Goal: Task Accomplishment & Management: Manage account settings

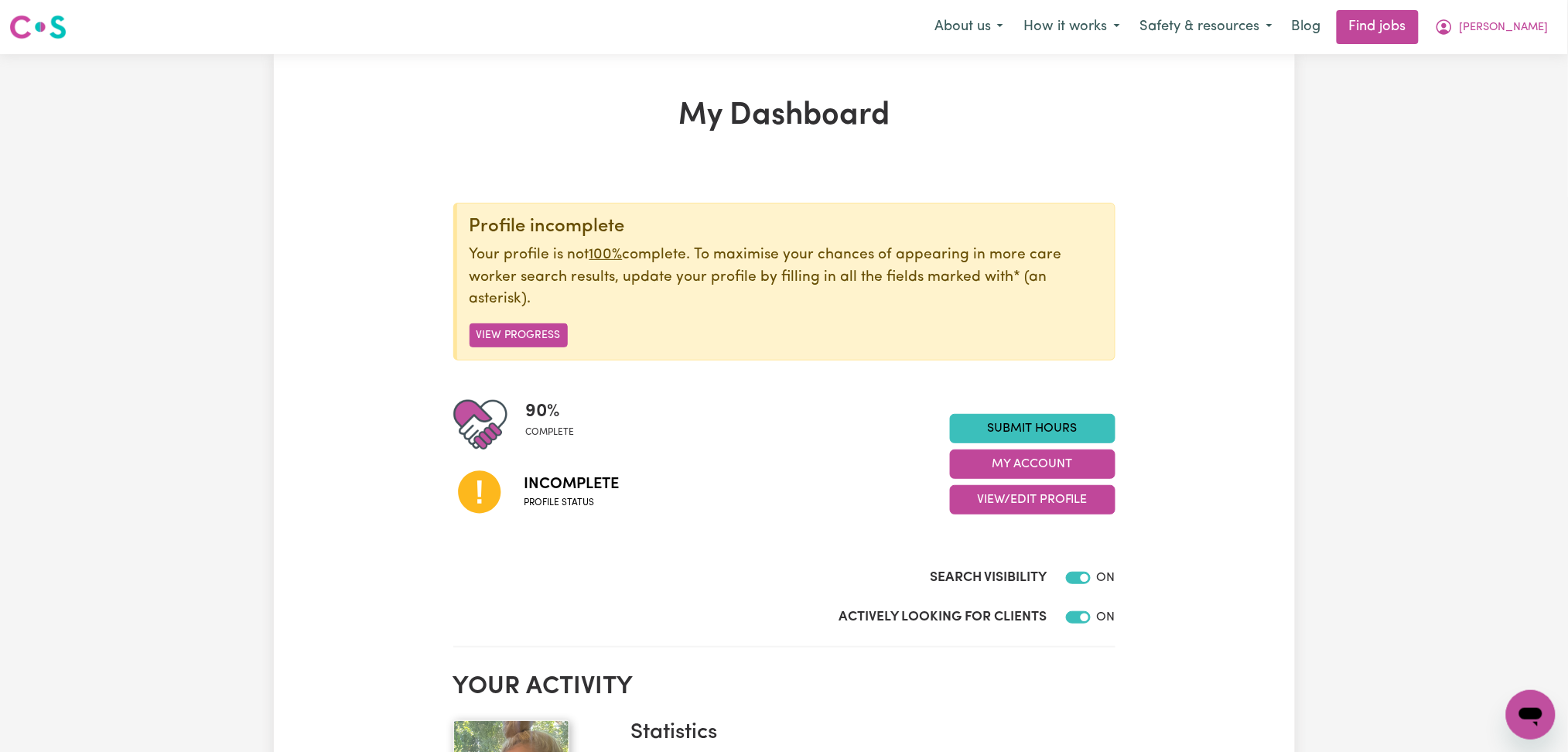
scroll to position [205, 0]
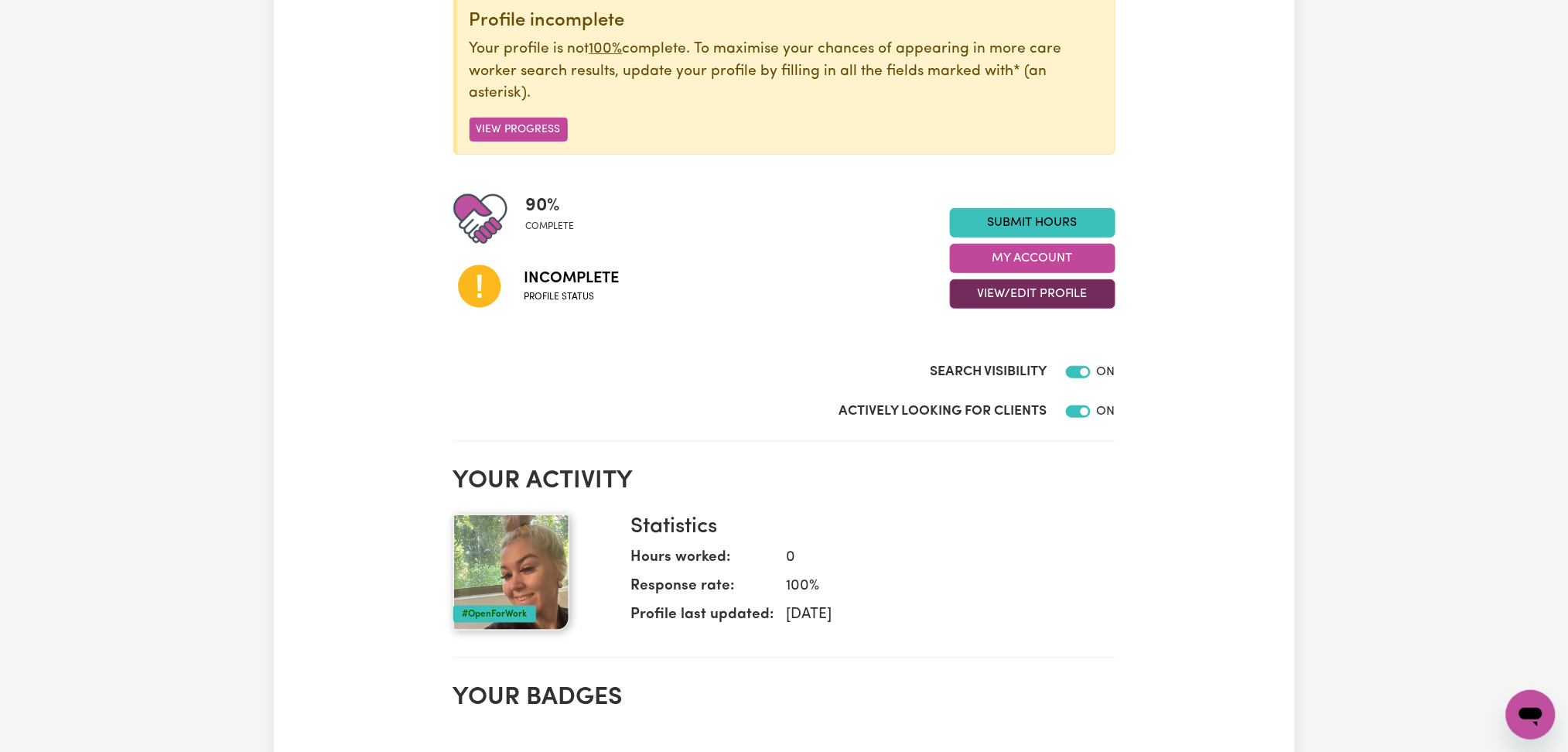
click at [1008, 303] on button "View/Edit Profile" at bounding box center [1033, 294] width 166 height 29
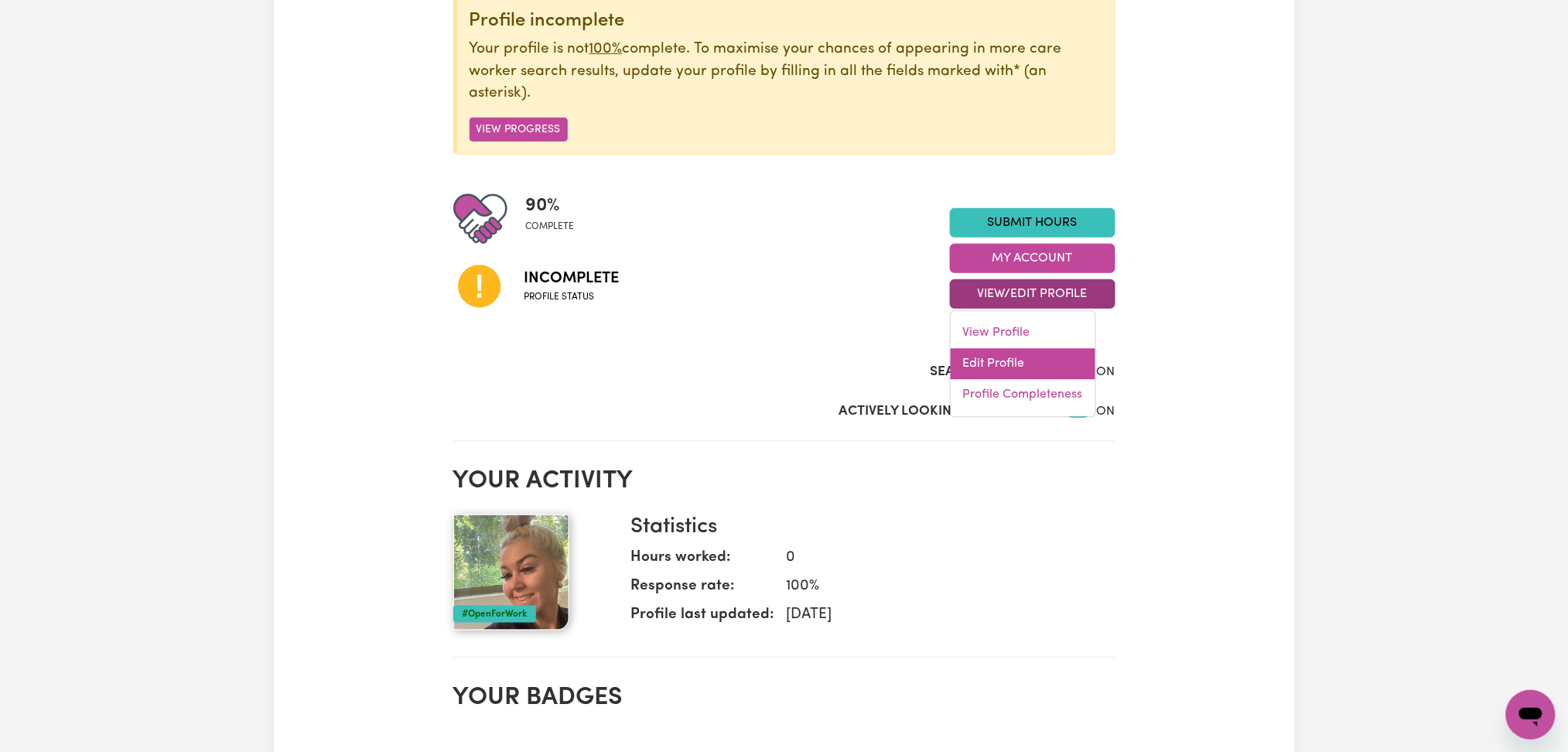
click at [993, 364] on link "Edit Profile" at bounding box center [1023, 364] width 145 height 31
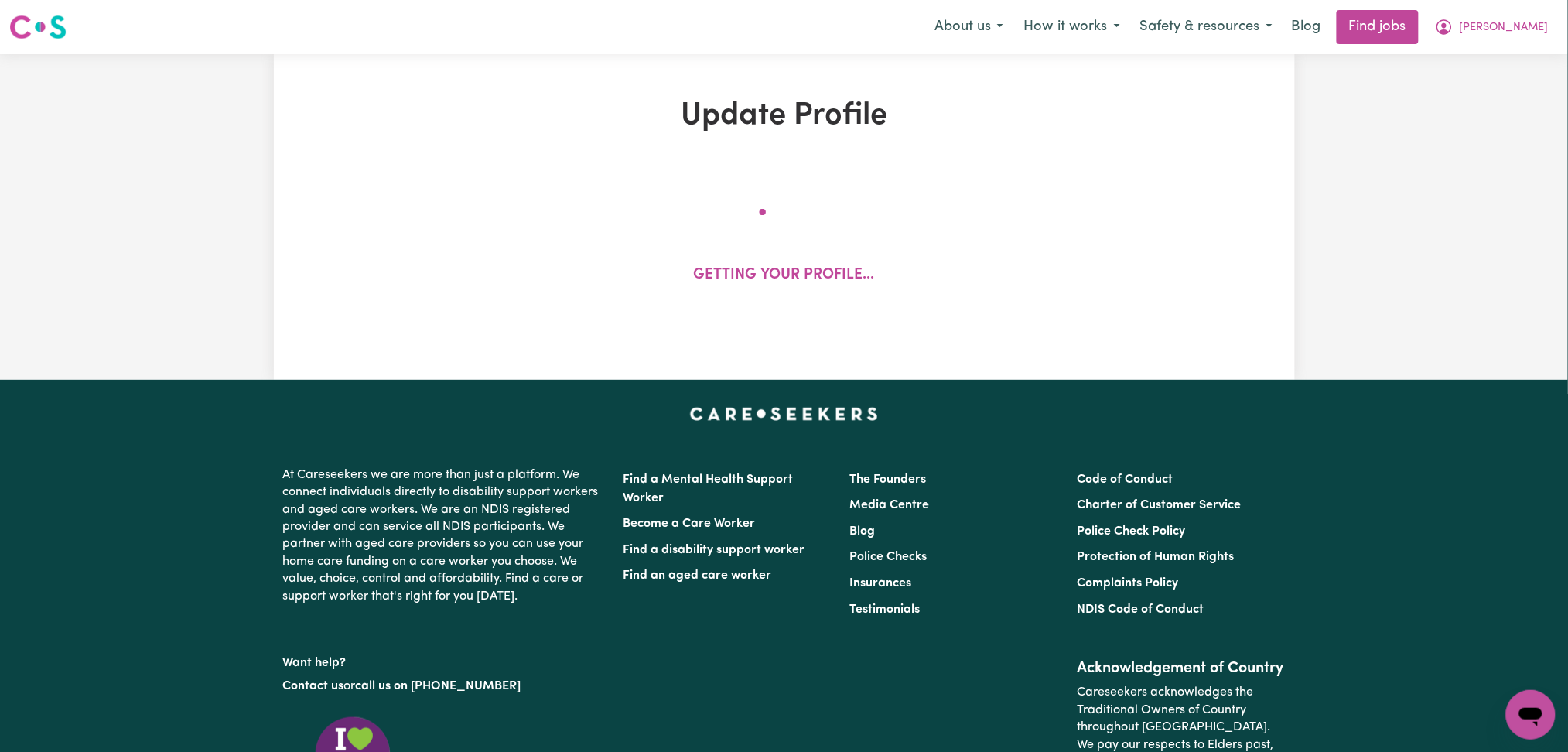
select select "[DEMOGRAPHIC_DATA]"
select select "[DEMOGRAPHIC_DATA] Citizen"
select select "Studying a healthcare related degree or qualification"
select select "37"
select select "44"
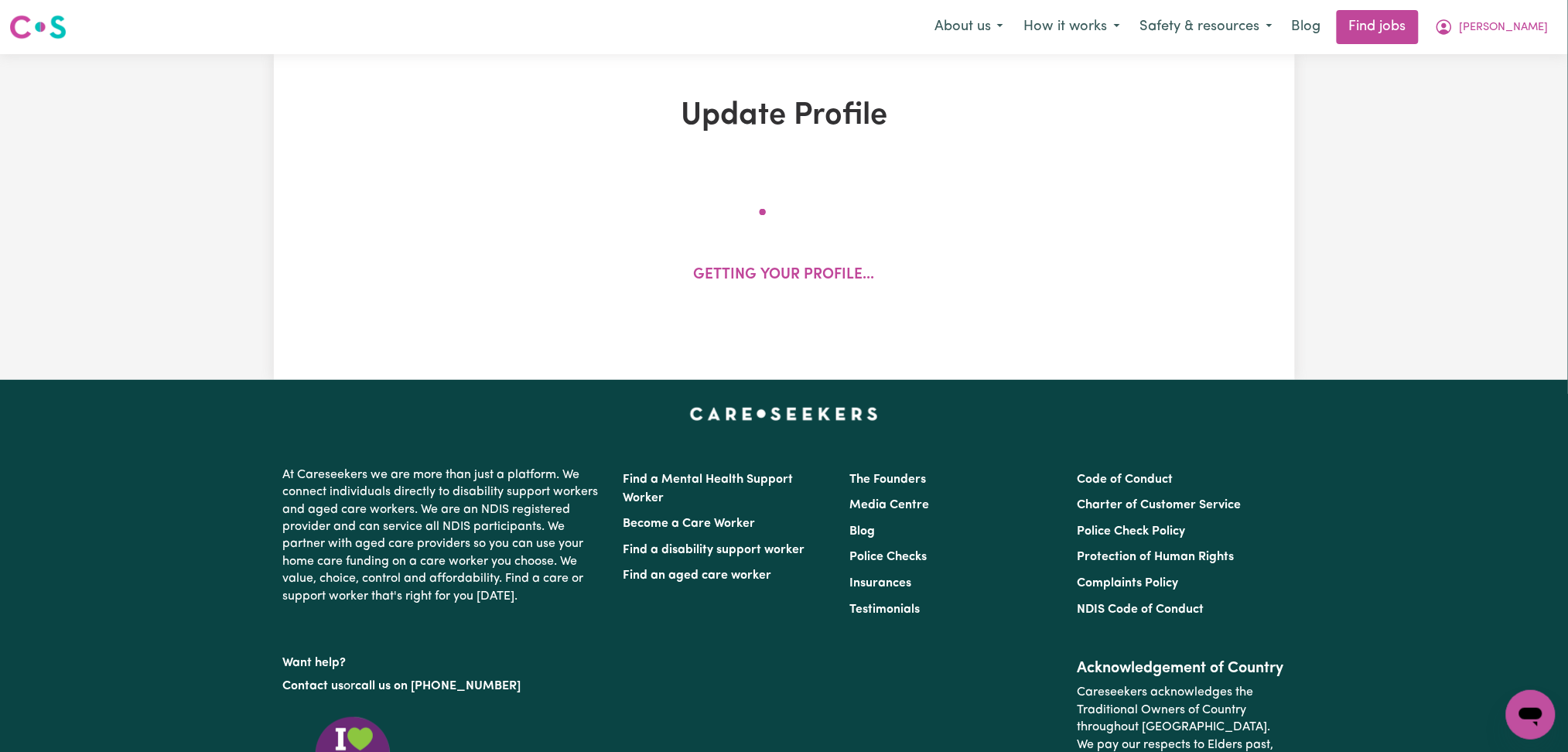
select select "53"
select select "70"
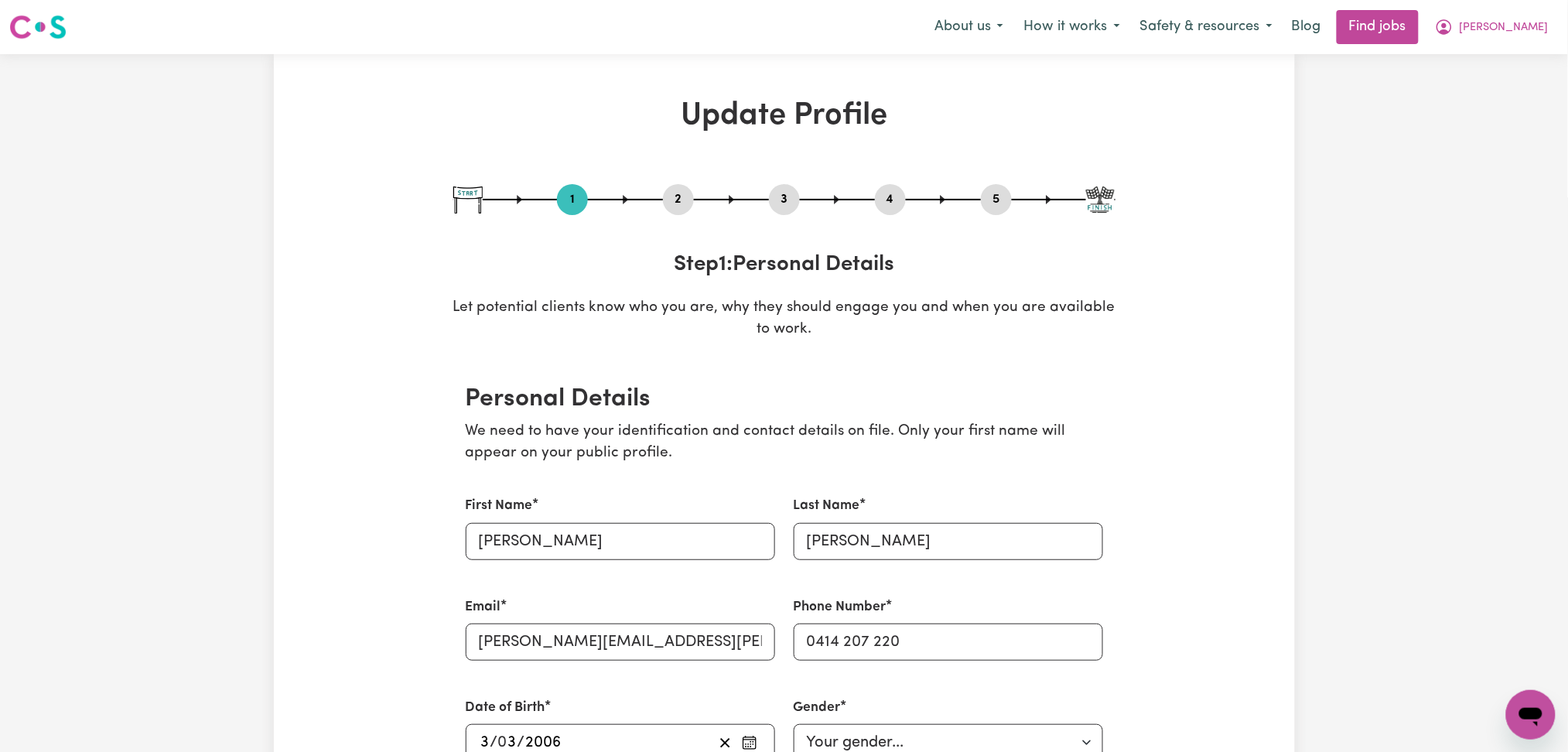
click at [675, 200] on button "2" at bounding box center [679, 199] width 31 height 20
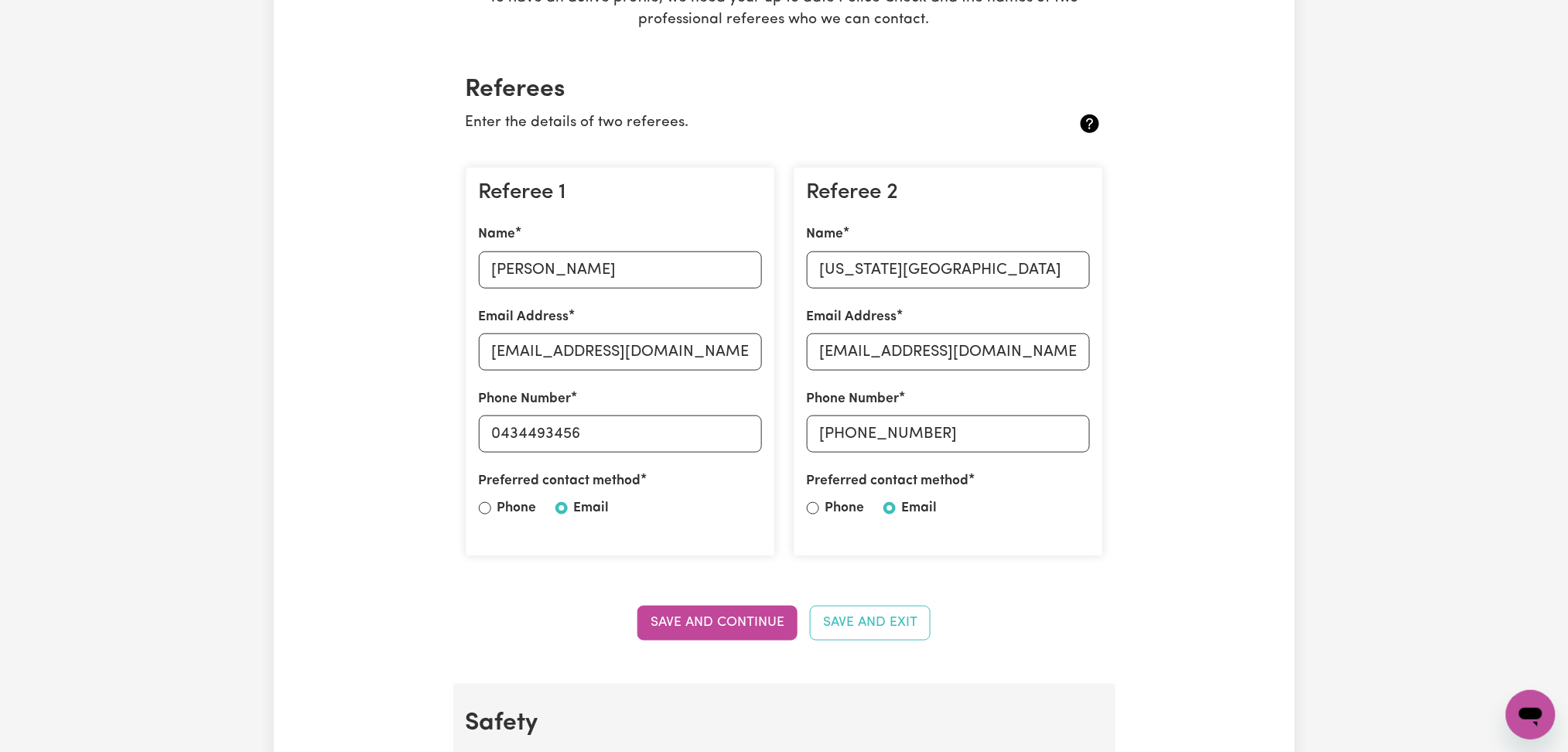
scroll to position [412, 0]
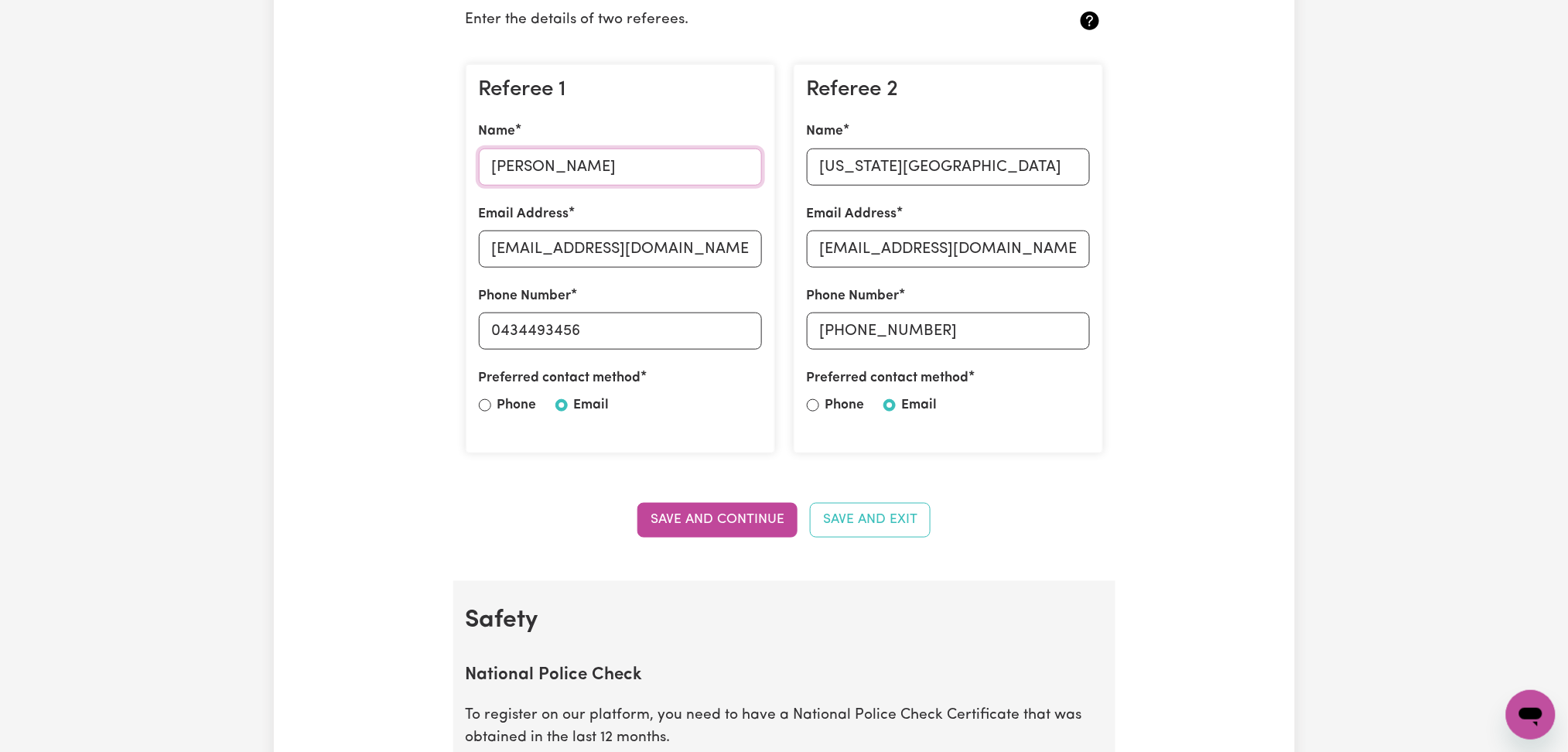
click at [598, 176] on input "[PERSON_NAME]" at bounding box center [620, 167] width 283 height 37
click at [589, 247] on input "[EMAIL_ADDRESS][DOMAIN_NAME]" at bounding box center [620, 249] width 283 height 37
drag, startPoint x: 499, startPoint y: 329, endPoint x: 730, endPoint y: 325, distance: 231.0
click at [730, 325] on input "0434493456" at bounding box center [620, 331] width 283 height 37
click at [951, 171] on input "[US_STATE][GEOGRAPHIC_DATA]" at bounding box center [948, 167] width 283 height 37
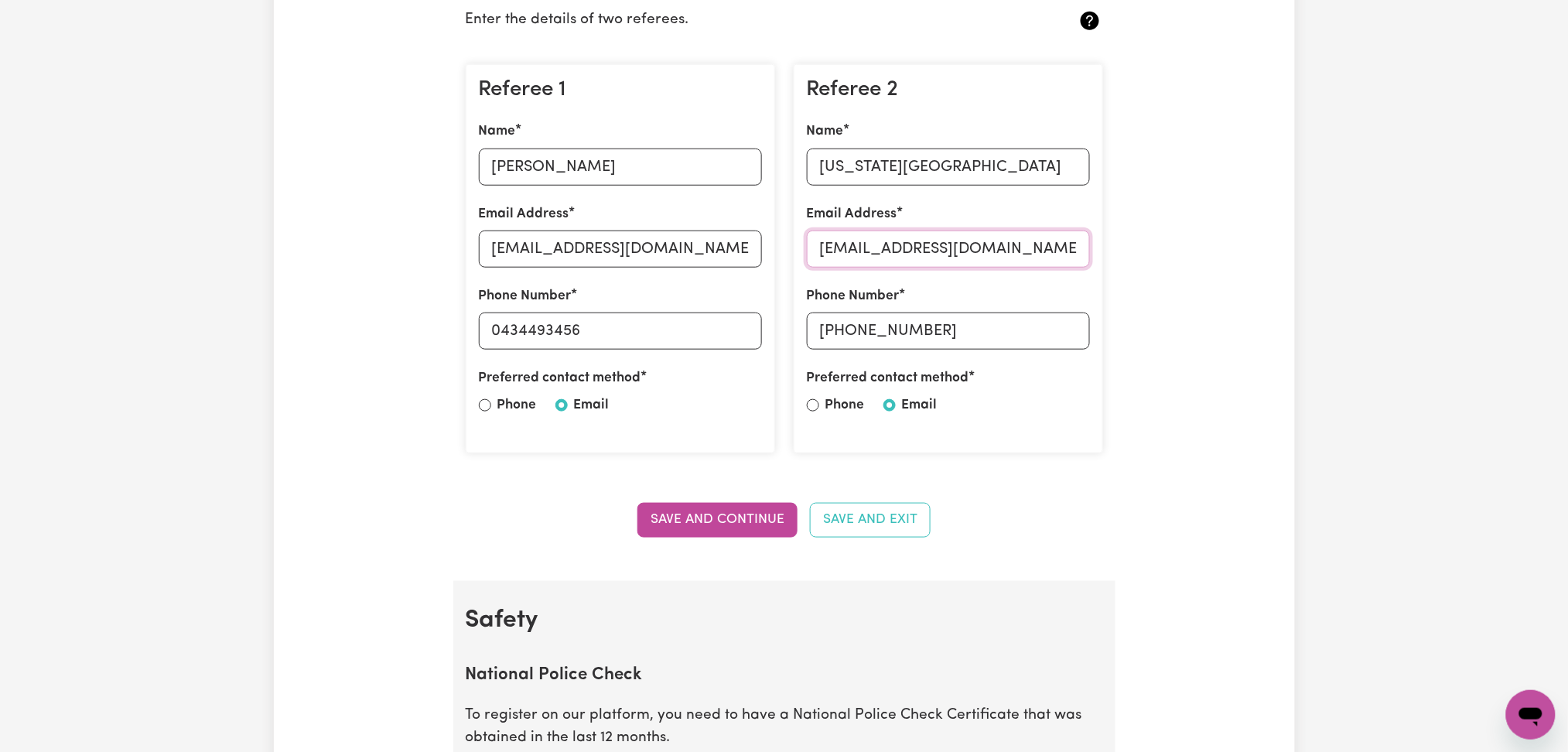
click at [899, 265] on input "[EMAIL_ADDRESS][DOMAIN_NAME]" at bounding box center [948, 249] width 283 height 37
drag, startPoint x: 847, startPoint y: 333, endPoint x: 1021, endPoint y: 333, distance: 174.0
click at [1021, 333] on input "[PHONE_NUMBER]" at bounding box center [948, 331] width 283 height 37
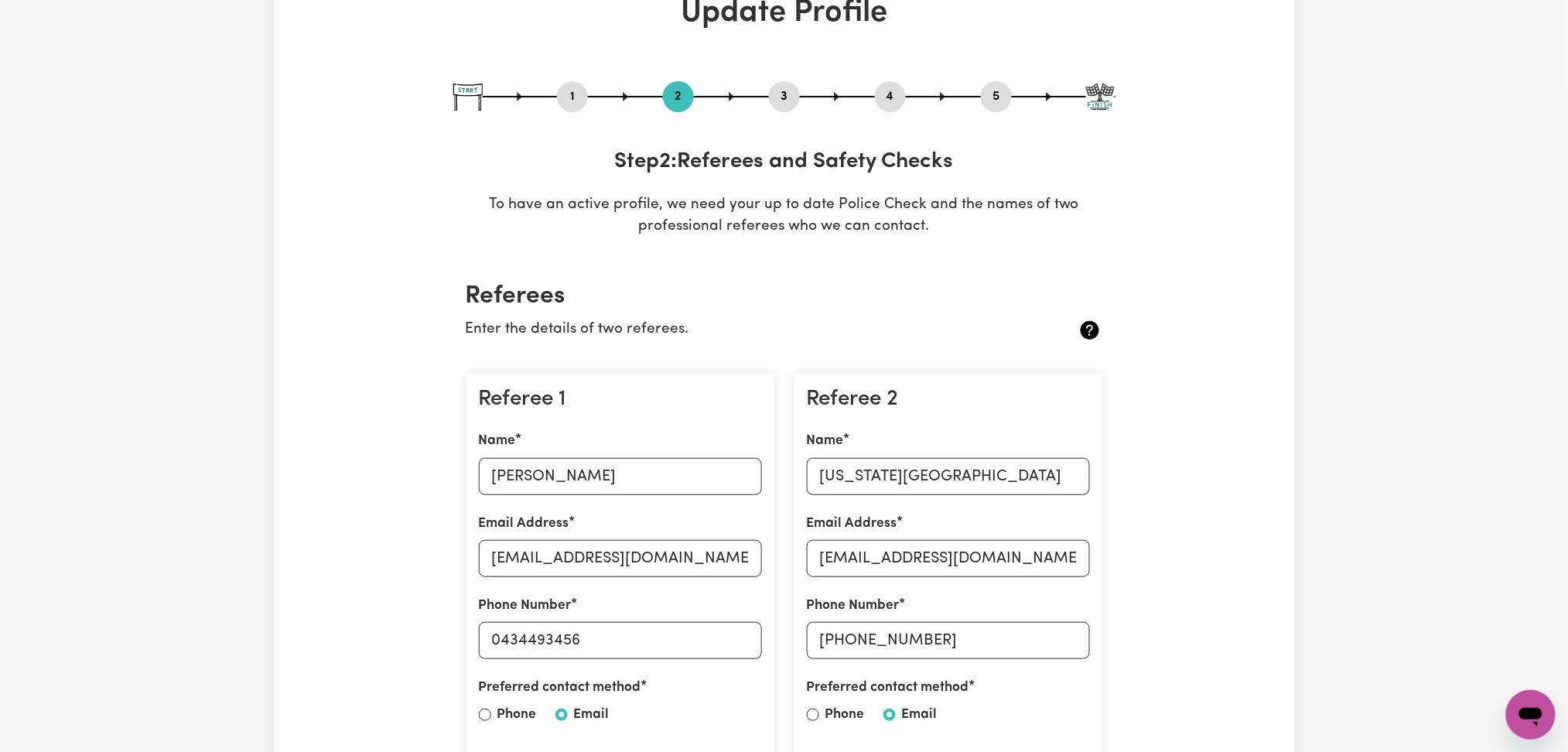
click at [787, 98] on button "3" at bounding box center [785, 97] width 31 height 20
select select "Certificate III (Individual Support)"
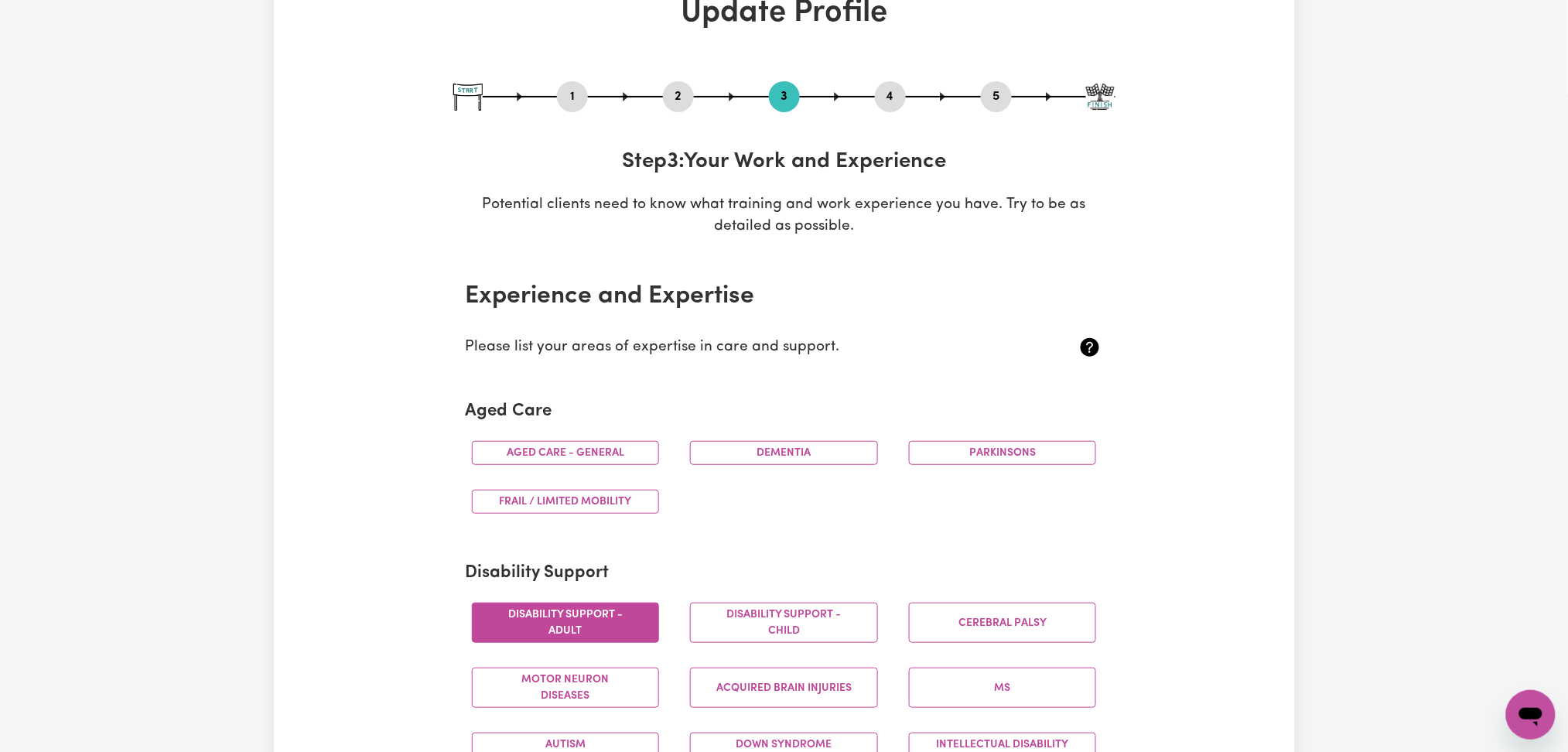
click at [889, 97] on button "4" at bounding box center [890, 97] width 31 height 20
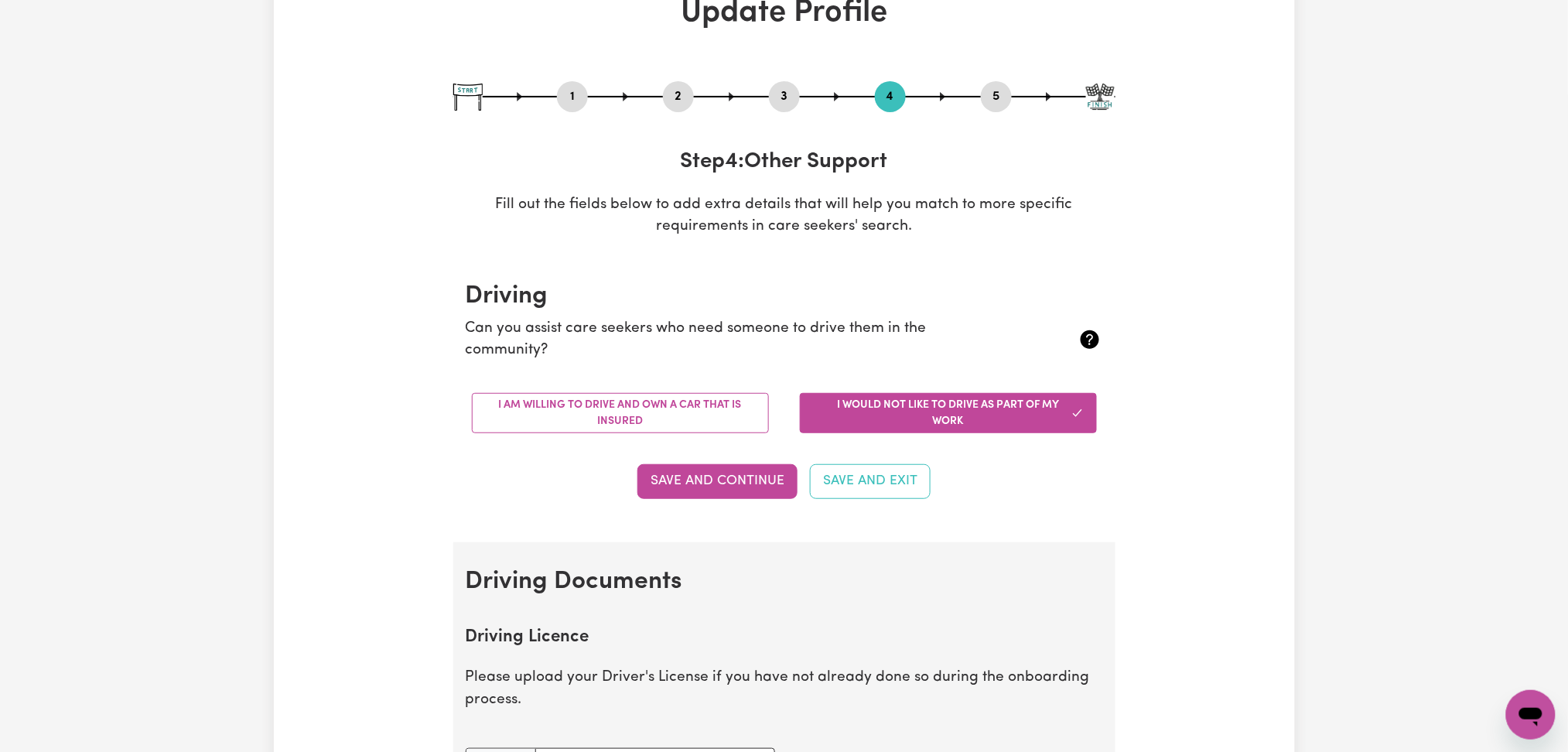
click at [996, 94] on button "5" at bounding box center [996, 97] width 31 height 20
select select "I am providing services privately on my own"
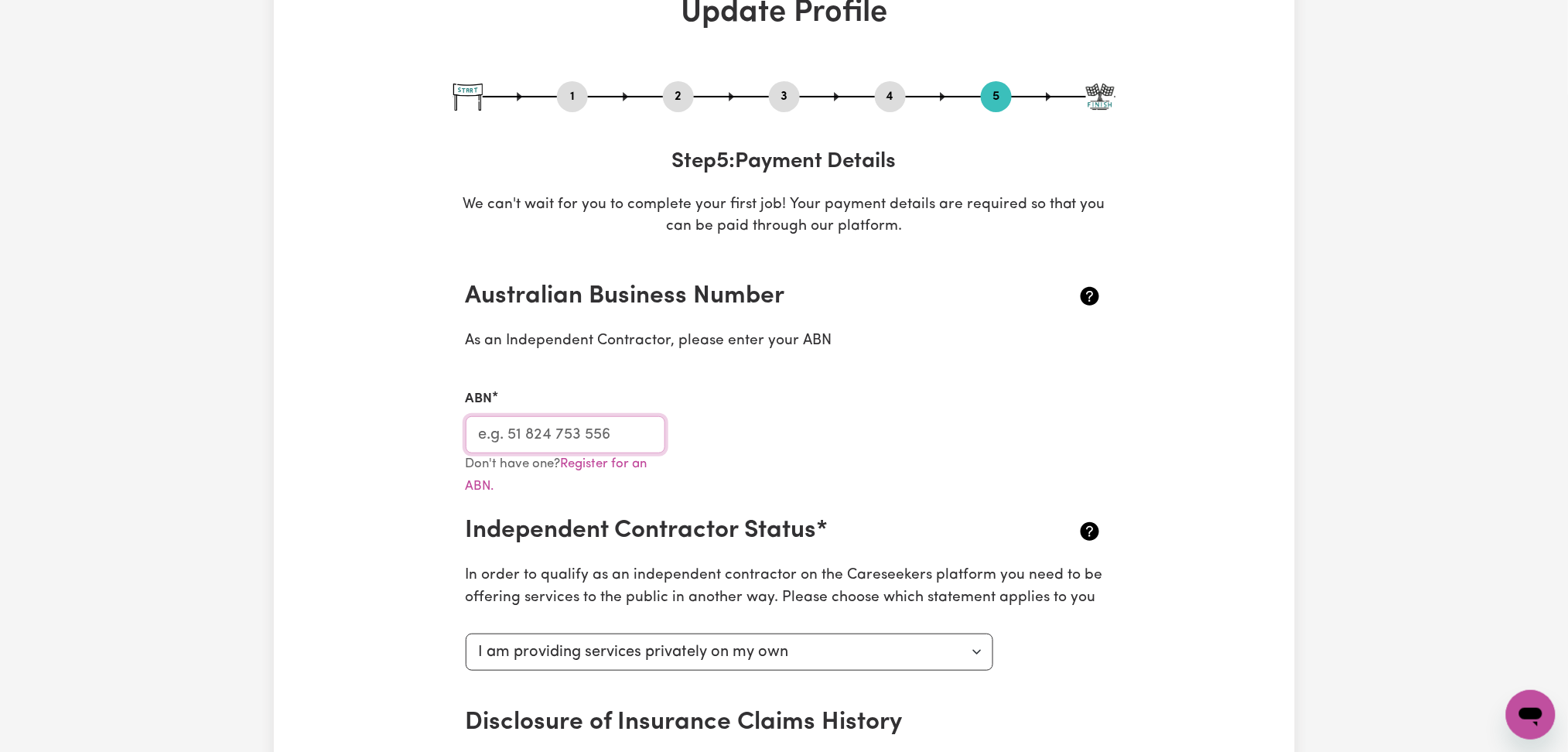
click at [592, 443] on input "ABN" at bounding box center [566, 435] width 200 height 37
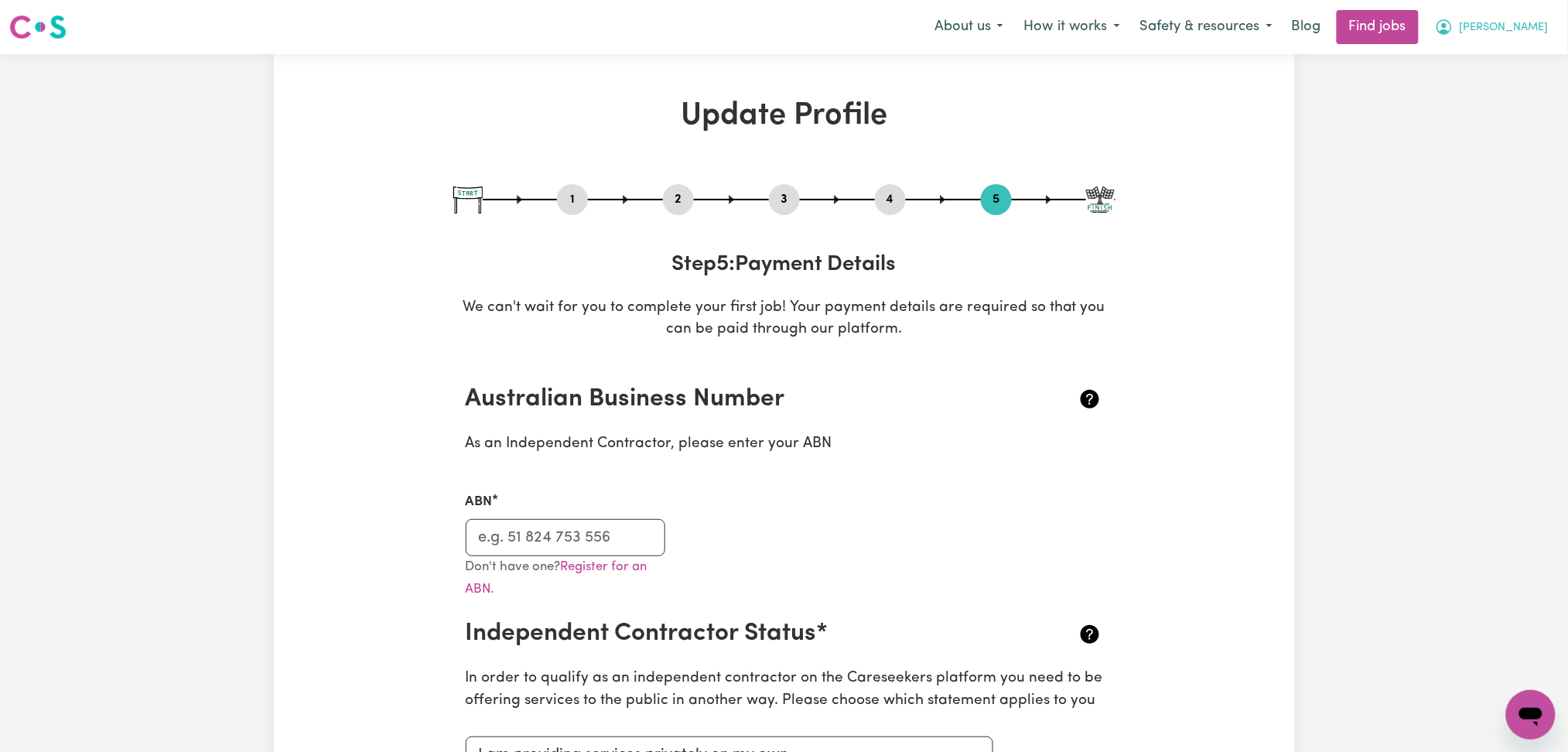
click at [1531, 31] on span "[PERSON_NAME]" at bounding box center [1504, 28] width 89 height 17
click at [1499, 87] on link "My Dashboard" at bounding box center [1497, 89] width 123 height 29
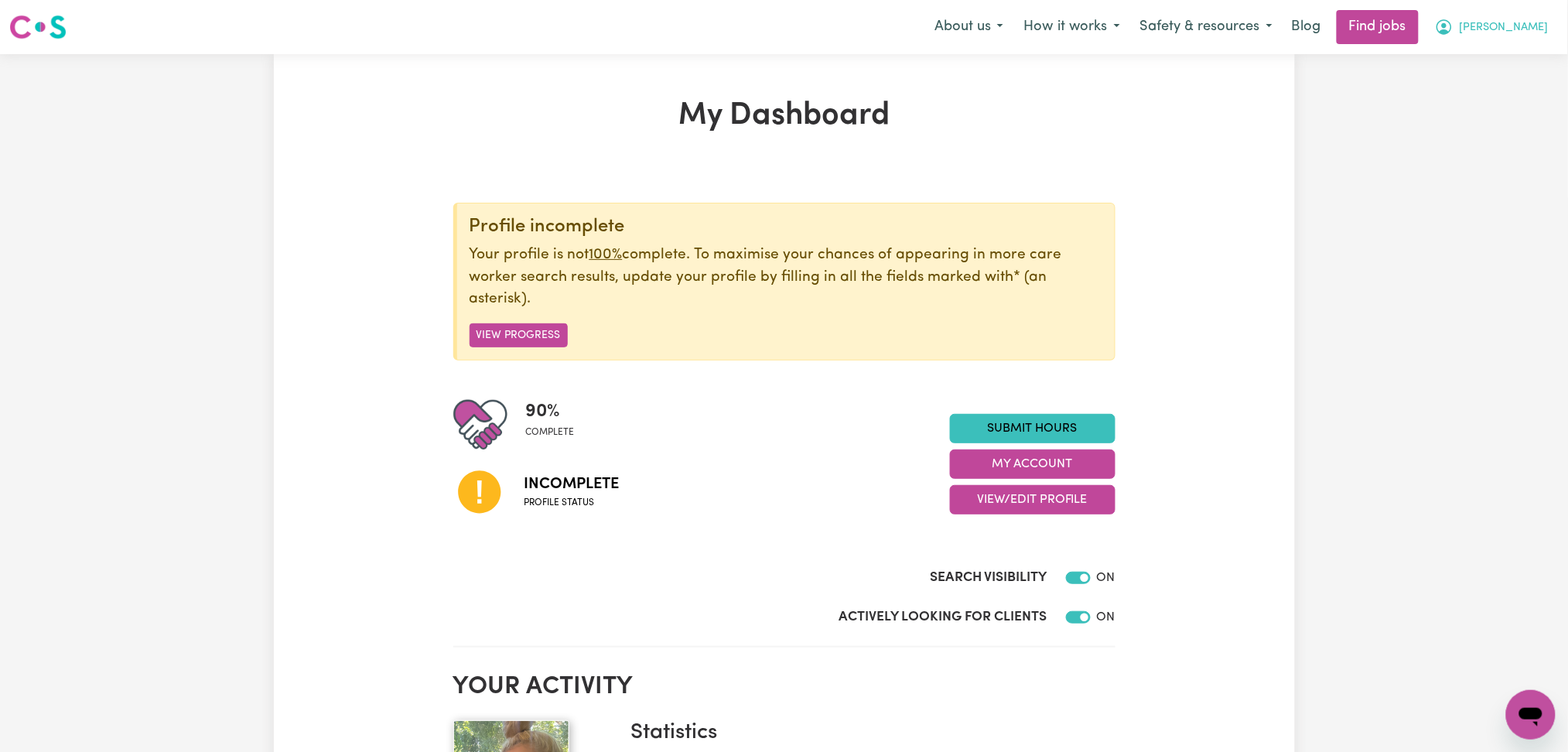
drag, startPoint x: 1542, startPoint y: 22, endPoint x: 1517, endPoint y: 37, distance: 29.2
click at [1539, 24] on span "[PERSON_NAME]" at bounding box center [1504, 28] width 89 height 17
click at [1472, 109] on link "Logout" at bounding box center [1497, 119] width 123 height 29
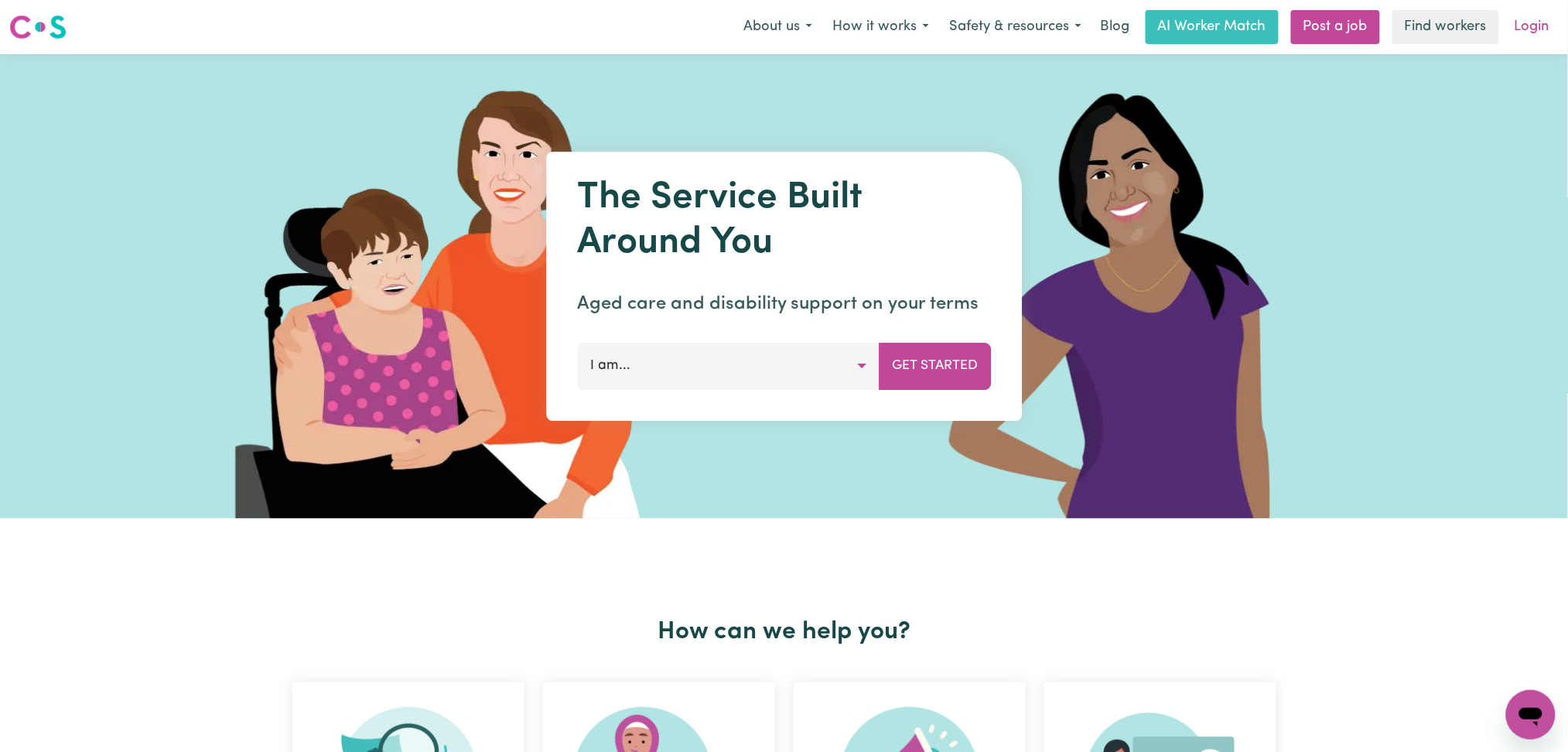
click at [1538, 41] on link "Login" at bounding box center [1532, 27] width 54 height 34
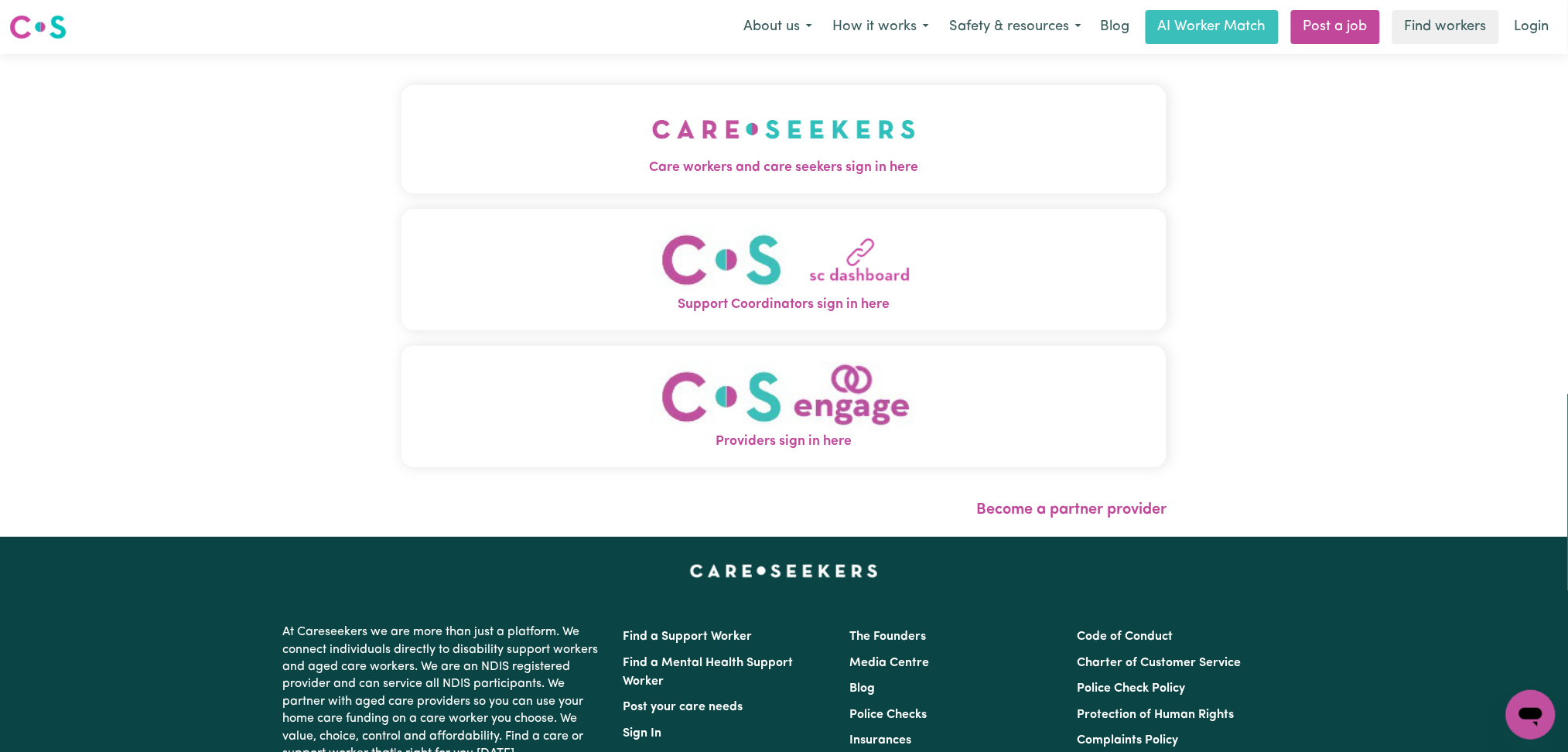
click at [509, 105] on button "Care workers and care seekers sign in here" at bounding box center [785, 140] width 766 height 109
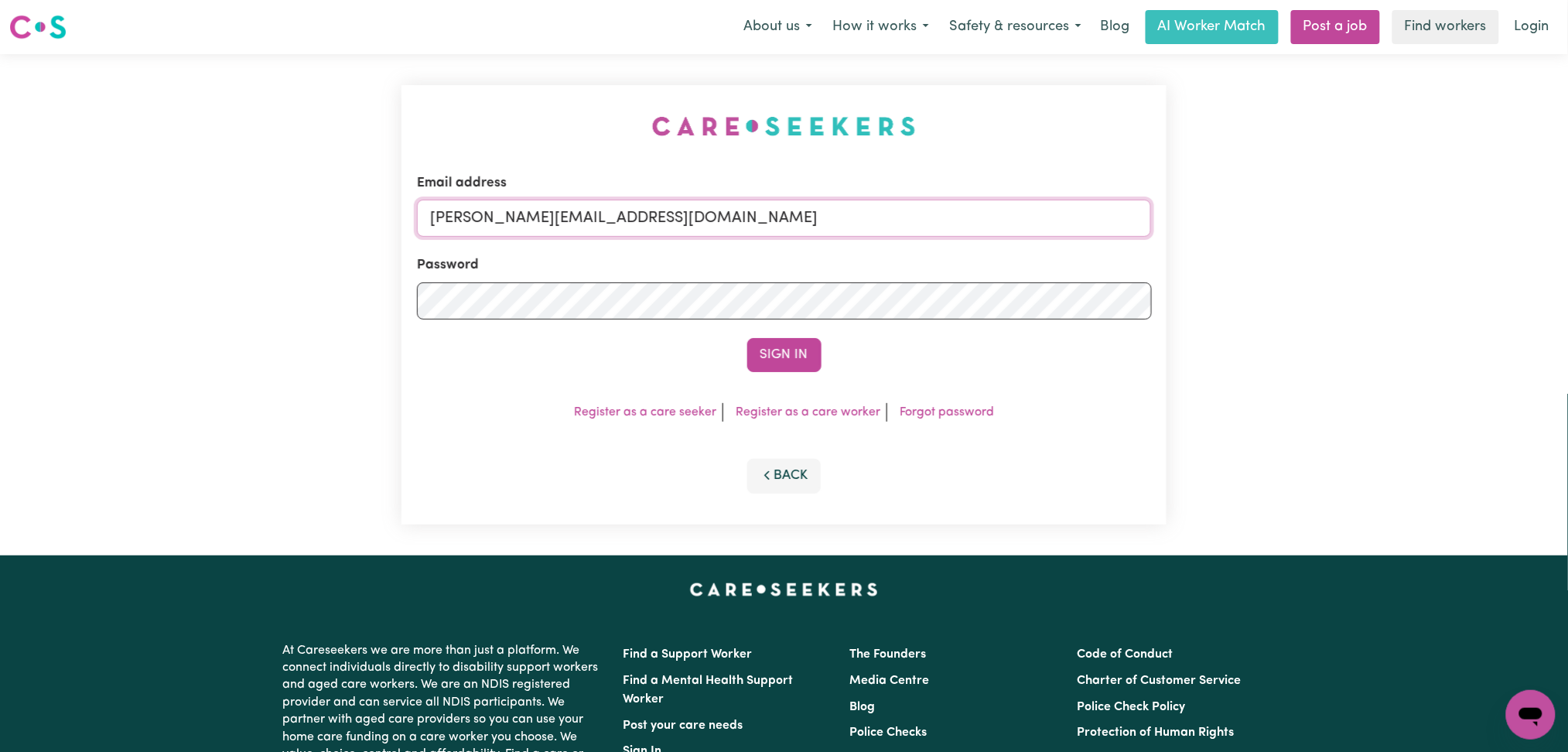
click at [616, 228] on input "[PERSON_NAME][EMAIL_ADDRESS][DOMAIN_NAME]" at bounding box center [785, 218] width 735 height 37
drag, startPoint x: 513, startPoint y: 208, endPoint x: 923, endPoint y: 220, distance: 410.2
click at [928, 220] on input "Superuser~[EMAIL_ADDRESS][DOMAIN_NAME]" at bounding box center [785, 218] width 735 height 37
type input "Superuser~[EMAIL_ADDRESS][DOMAIN_NAME]"
click at [785, 360] on button "Sign In" at bounding box center [785, 355] width 74 height 34
